Goal: Register for event/course

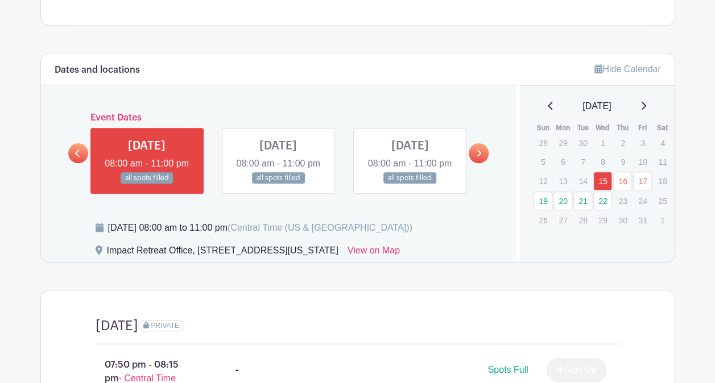
scroll to position [445, 0]
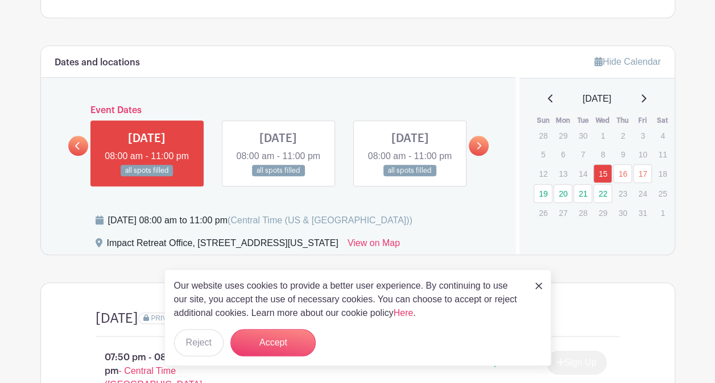
click at [489, 151] on div "Dates and locations Event Dates [DATE] 08:00 am - 11:00 pm all spots filled [DA…" at bounding box center [279, 150] width 476 height 209
click at [472, 149] on link at bounding box center [479, 146] width 20 height 20
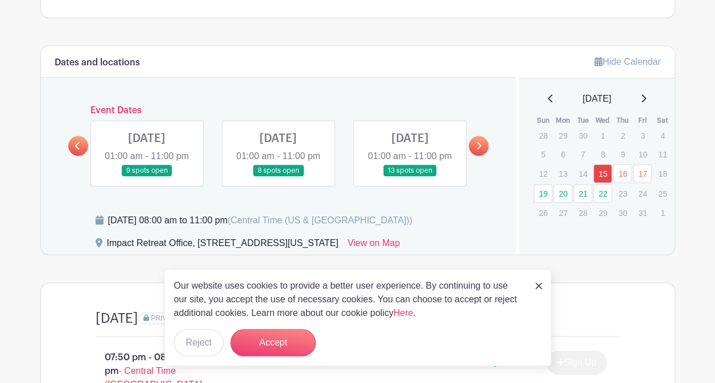
click at [539, 281] on link at bounding box center [538, 286] width 7 height 14
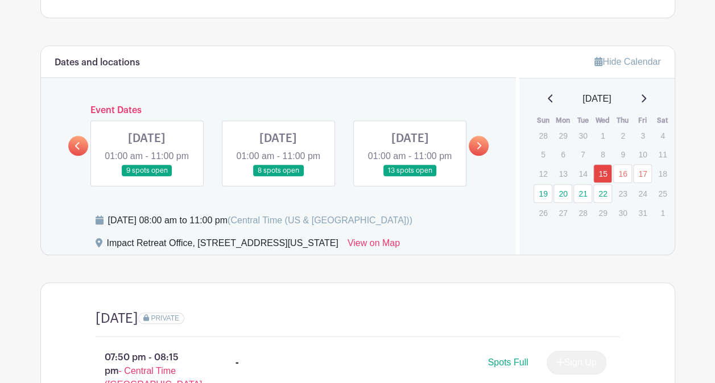
click at [147, 177] on link at bounding box center [147, 177] width 0 height 0
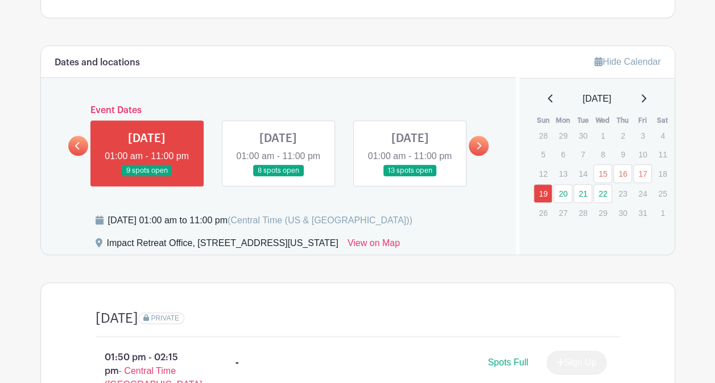
click at [278, 177] on link at bounding box center [278, 177] width 0 height 0
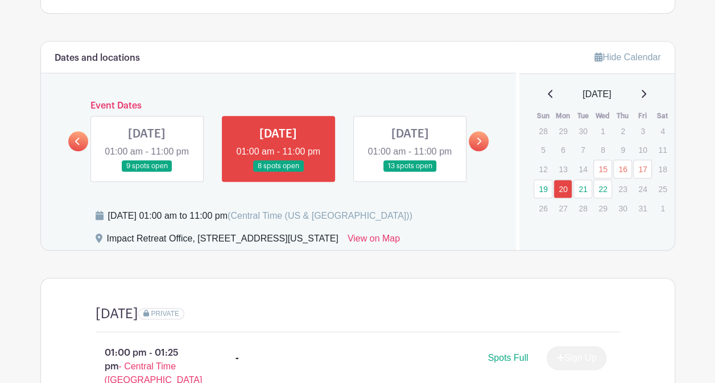
scroll to position [470, 0]
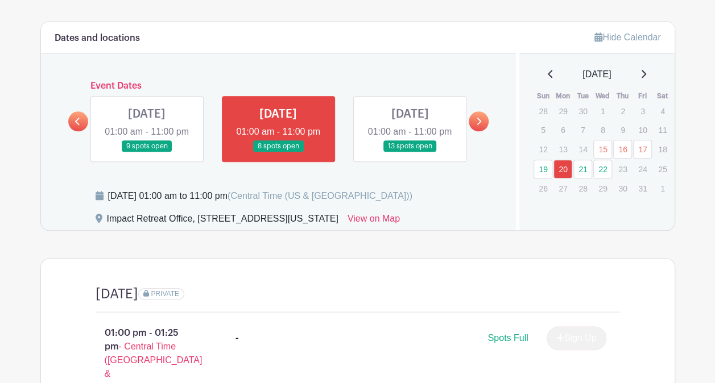
click at [410, 152] on link at bounding box center [410, 152] width 0 height 0
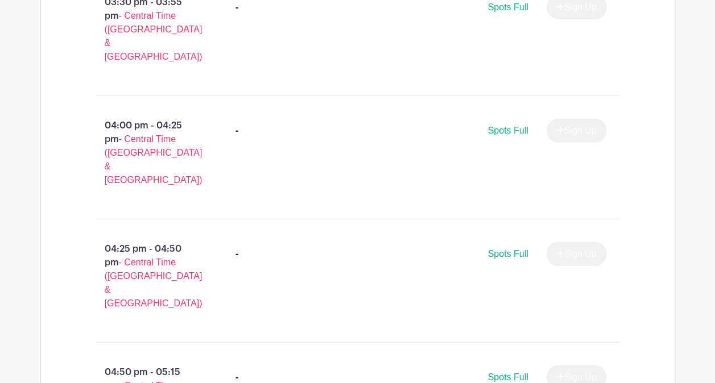
scroll to position [1541, 0]
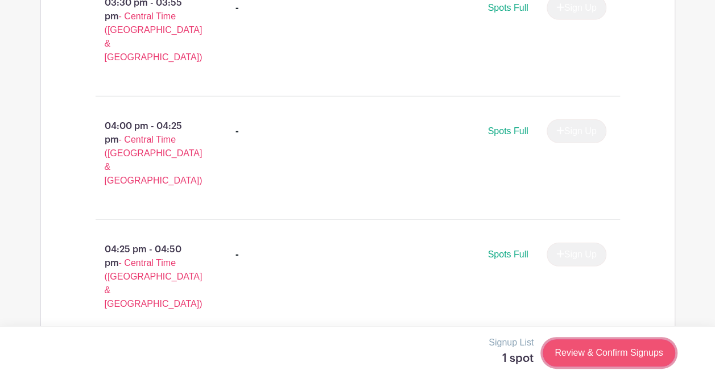
click at [567, 346] on link "Review & Confirm Signups" at bounding box center [609, 353] width 132 height 27
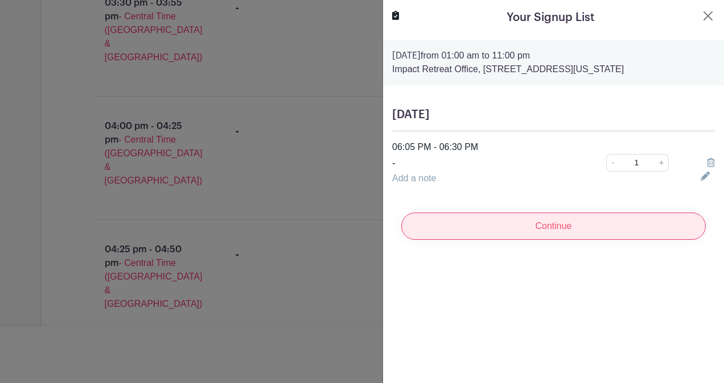
click at [506, 229] on input "Continue" at bounding box center [553, 226] width 304 height 27
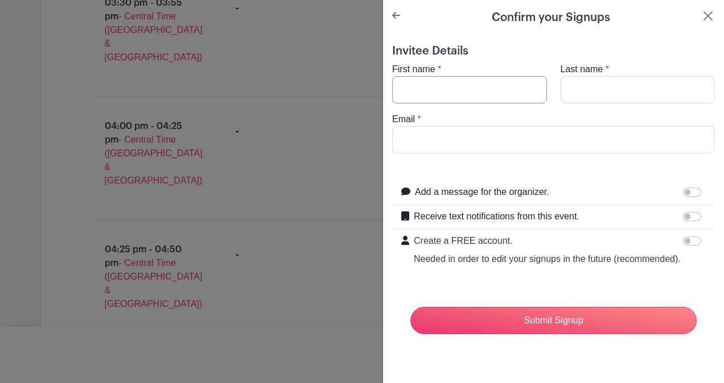
click at [440, 92] on input "First name" at bounding box center [469, 89] width 155 height 27
type input "[GEOGRAPHIC_DATA]"
click at [593, 86] on input "Last name" at bounding box center [637, 89] width 155 height 27
type input "Derendinger"
click at [463, 144] on input "Email" at bounding box center [553, 139] width 323 height 27
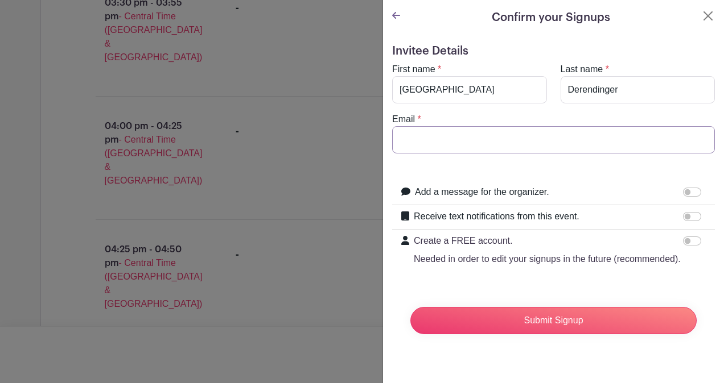
type input "[EMAIL_ADDRESS][DOMAIN_NAME]"
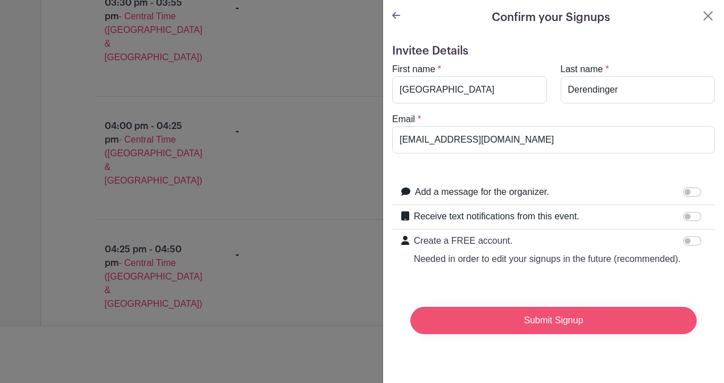
click at [524, 333] on input "Submit Signup" at bounding box center [553, 320] width 286 height 27
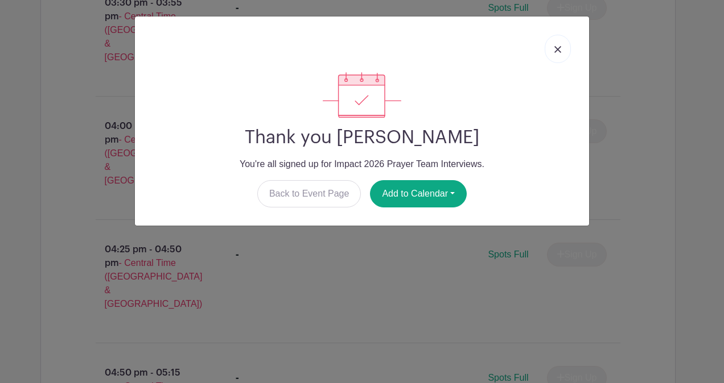
click at [559, 50] on img at bounding box center [557, 49] width 7 height 7
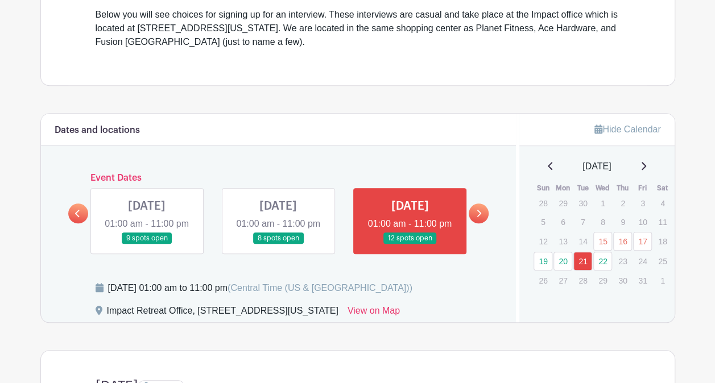
scroll to position [372, 0]
